Goal: Task Accomplishment & Management: Manage account settings

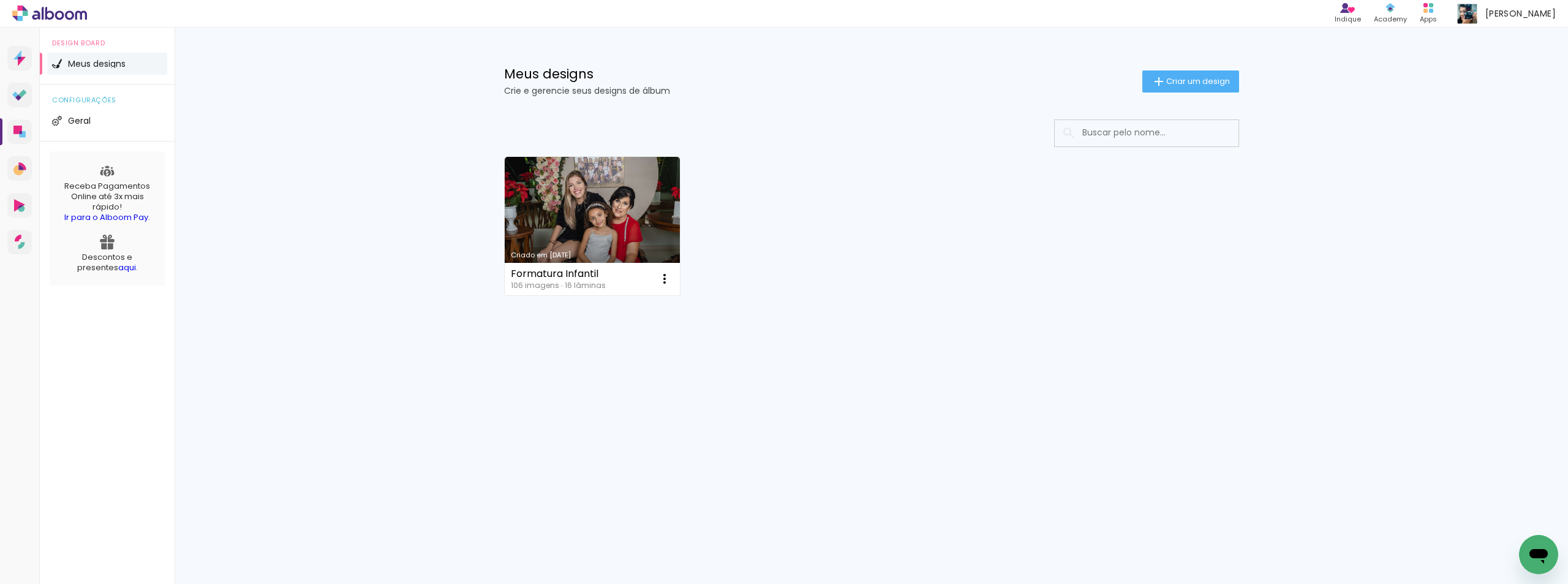
click at [664, 282] on iron-icon at bounding box center [664, 278] width 15 height 15
click at [622, 361] on paper-item "Excluir" at bounding box center [616, 360] width 120 height 24
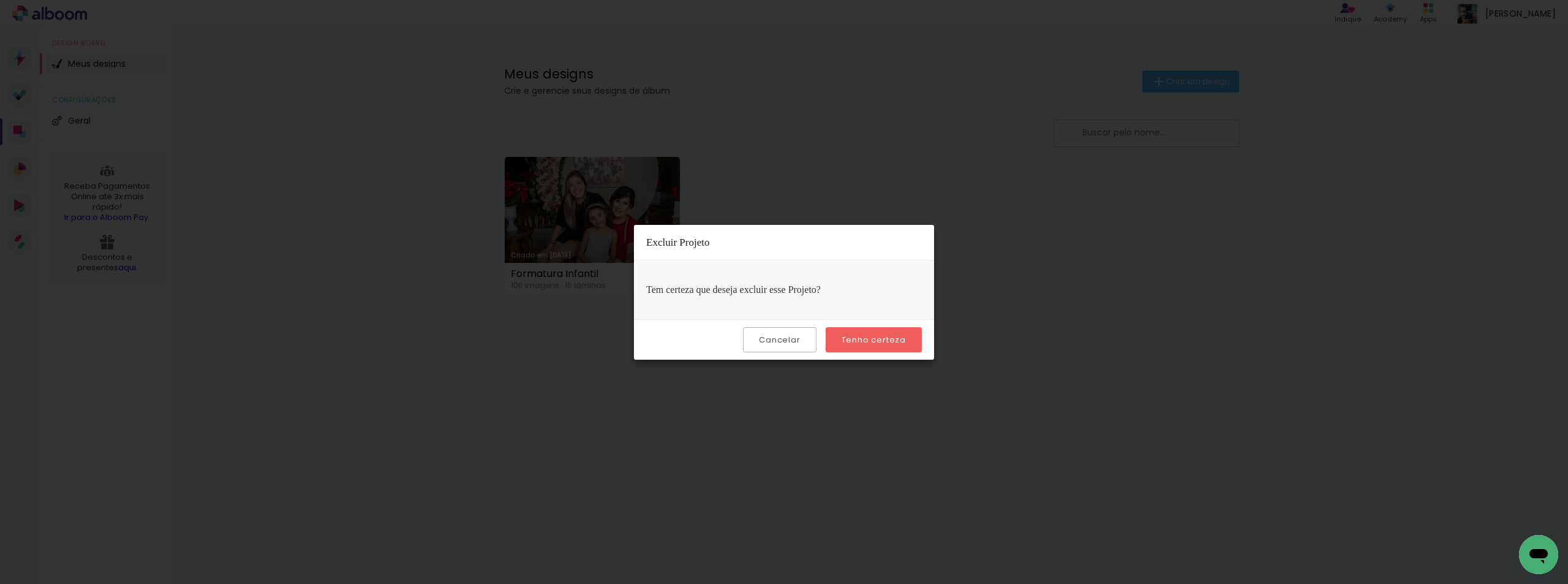
click at [0, 0] on slot "Tenho certeza" at bounding box center [0, 0] width 0 height 0
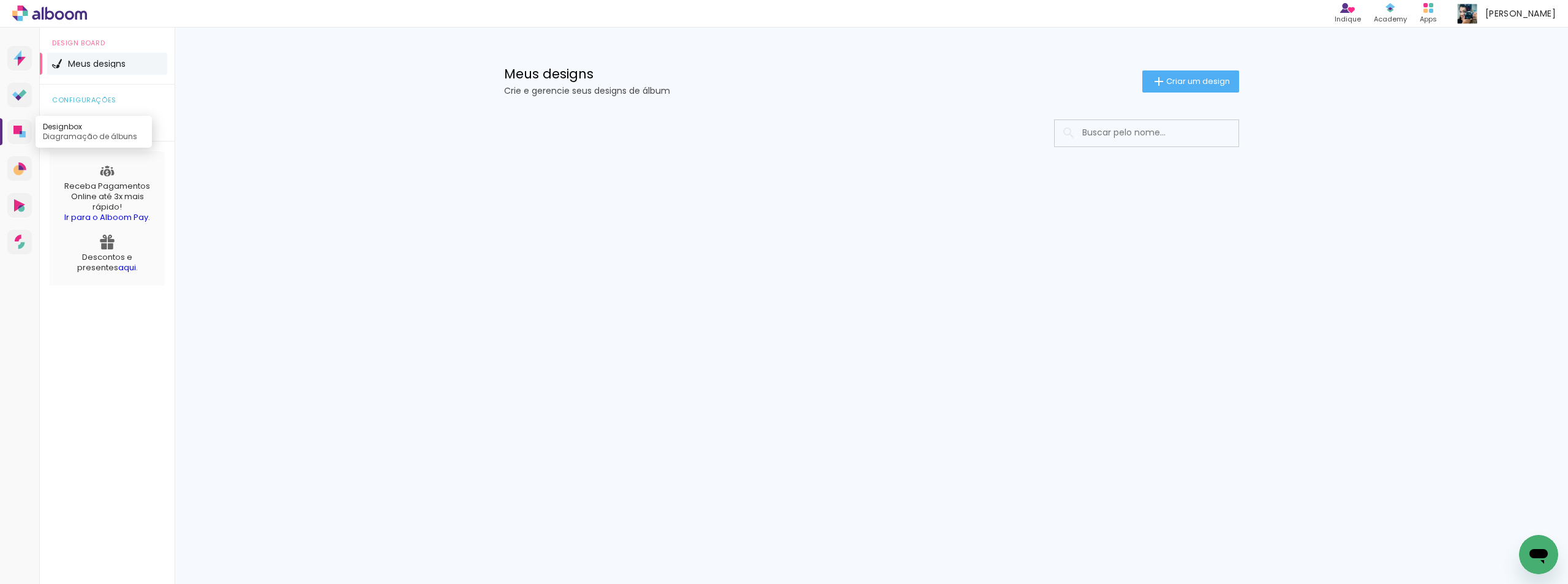
click at [22, 129] on icon at bounding box center [19, 132] width 12 height 12
click at [19, 171] on icon at bounding box center [18, 170] width 10 height 10
